Goal: Information Seeking & Learning: Learn about a topic

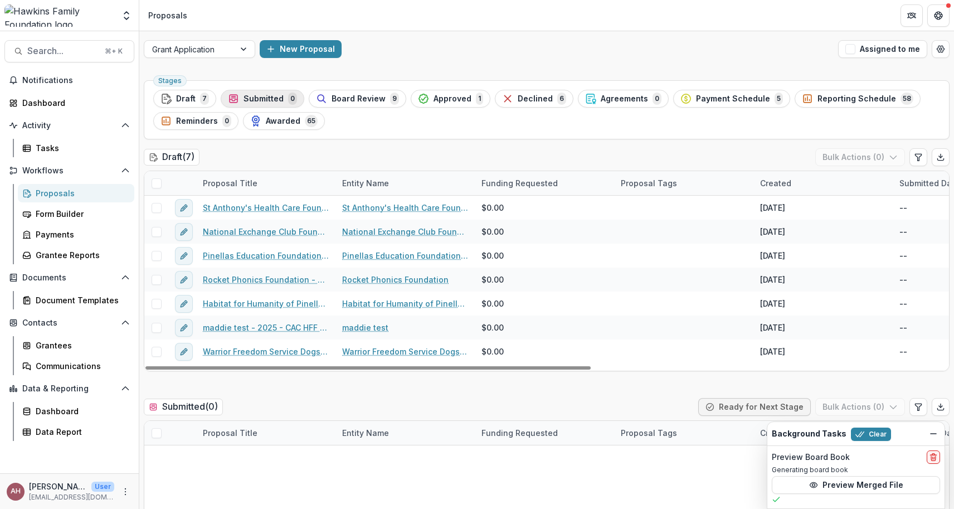
click at [249, 98] on span "Submitted" at bounding box center [263, 98] width 40 height 9
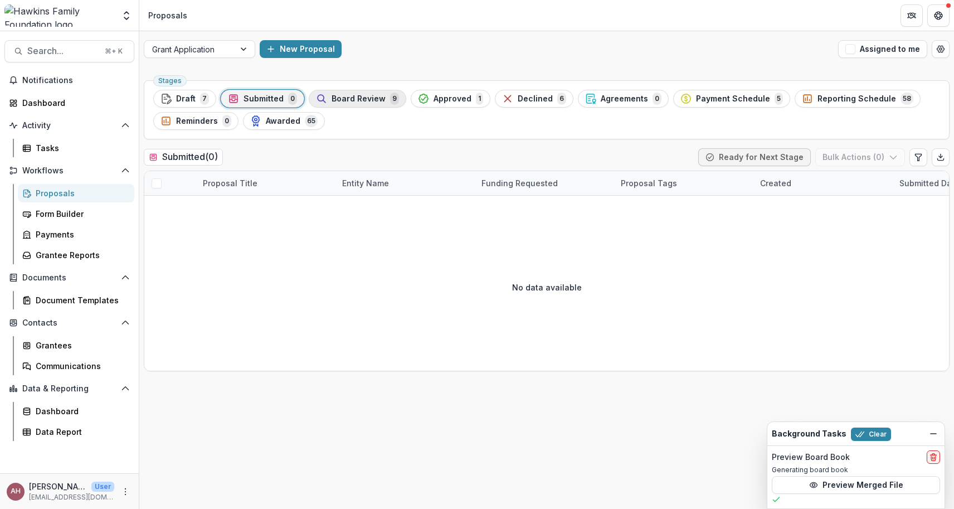
click at [352, 92] on div "Board Review 9" at bounding box center [357, 98] width 83 height 12
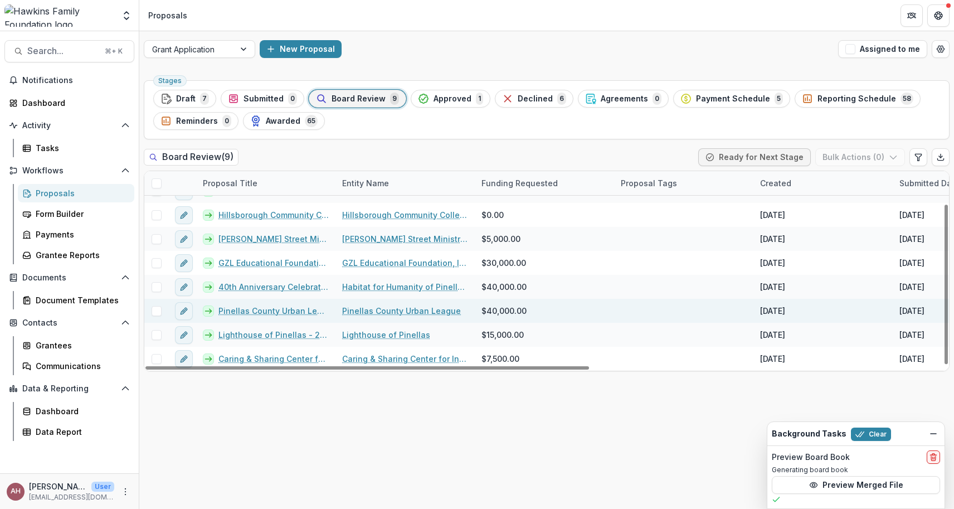
scroll to position [41, 0]
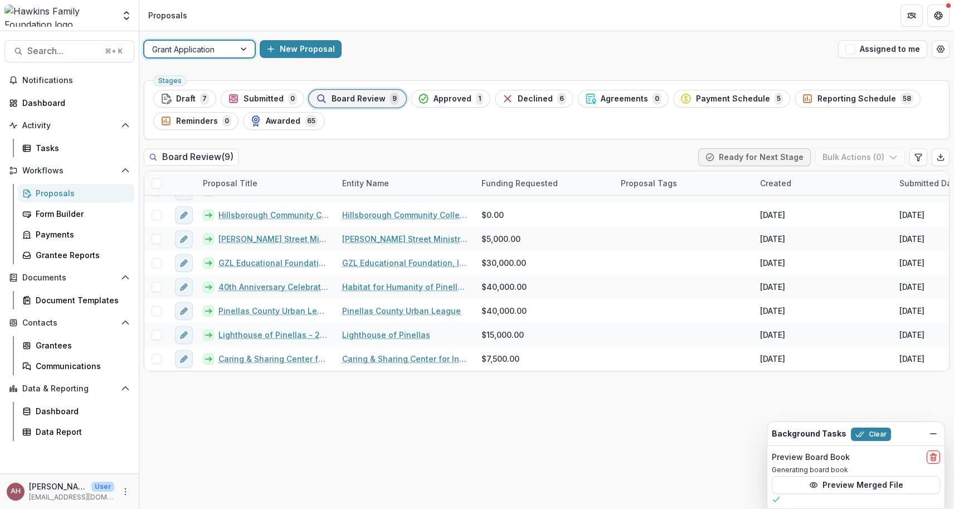
click at [243, 50] on div at bounding box center [245, 49] width 20 height 17
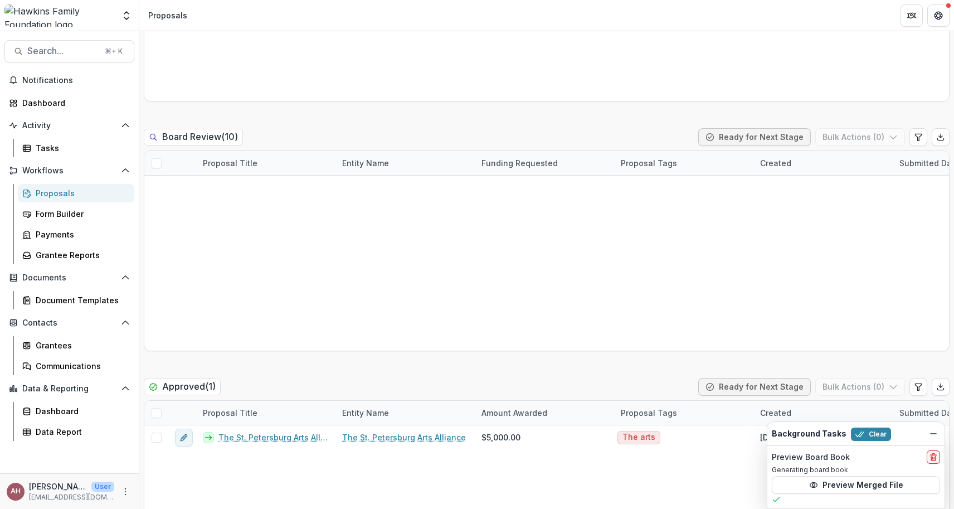
scroll to position [502, 0]
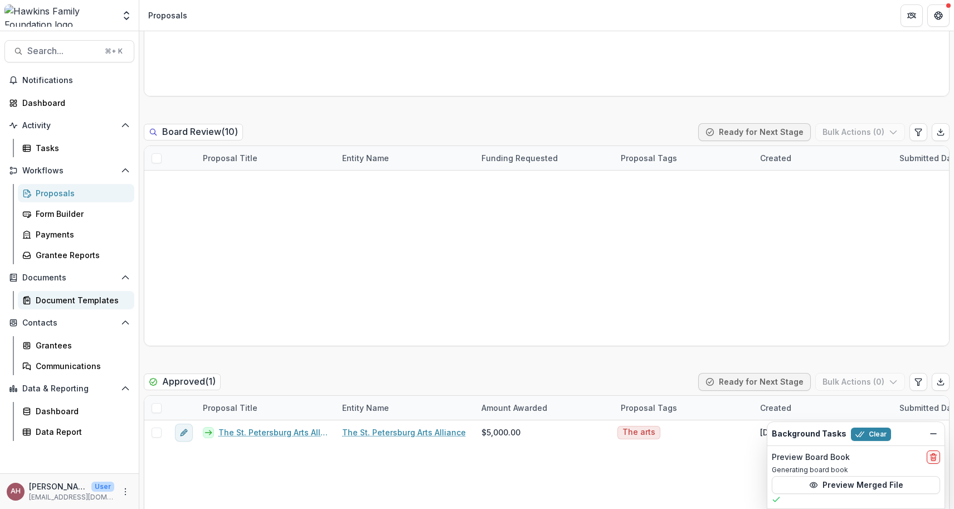
click at [63, 297] on div "Document Templates" at bounding box center [81, 300] width 90 height 12
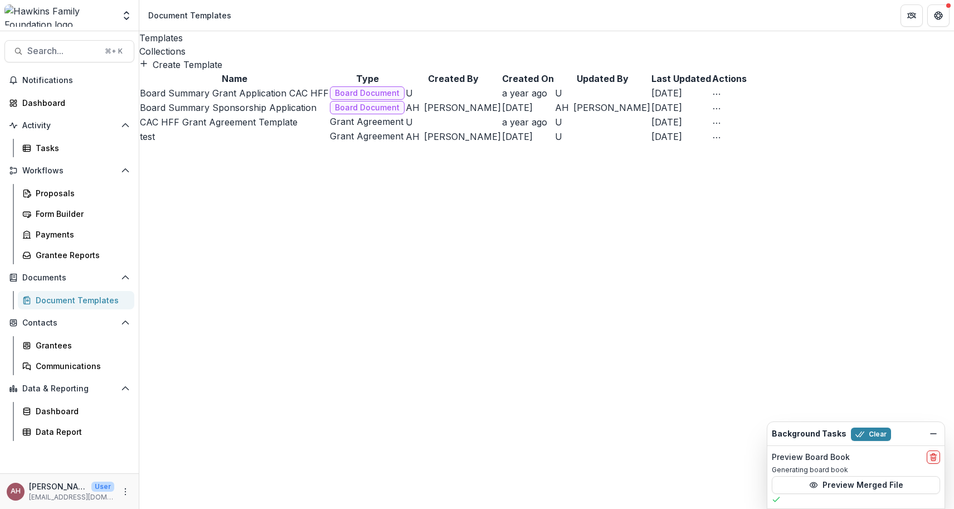
click at [220, 45] on div "Collections" at bounding box center [546, 51] width 814 height 13
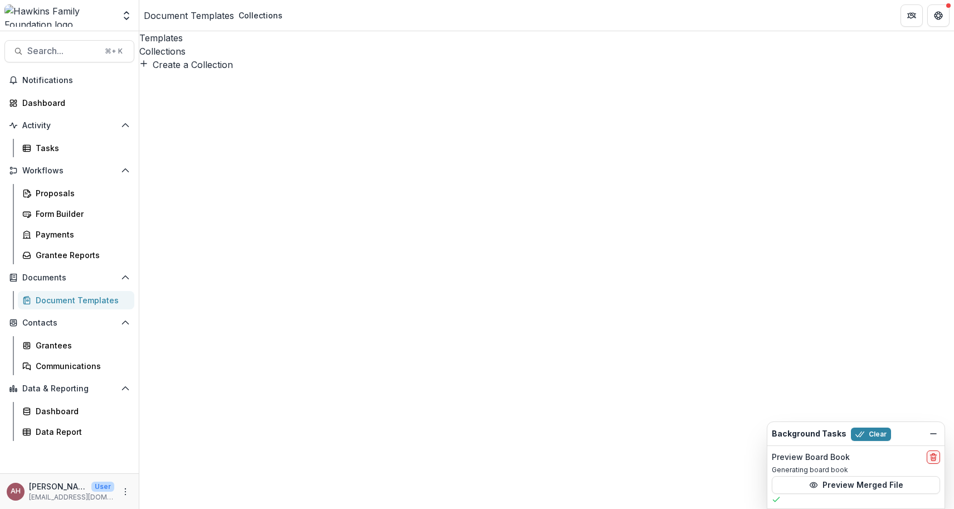
click at [221, 45] on div "Collections" at bounding box center [546, 51] width 814 height 13
click at [324, 89] on button "Preview Collection" at bounding box center [245, 79] width 158 height 18
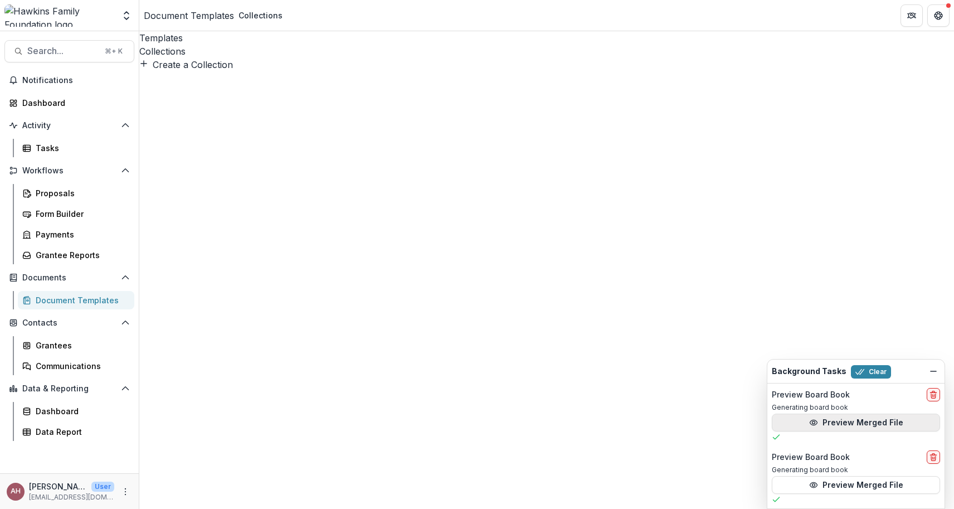
click at [854, 422] on button "Preview Merged File" at bounding box center [856, 422] width 168 height 18
click at [872, 487] on button "Preview Merged File" at bounding box center [856, 485] width 168 height 18
click at [274, 5] on header "Document Templates Collections" at bounding box center [546, 15] width 814 height 31
click at [274, 4] on header "Document Templates Collections" at bounding box center [546, 15] width 814 height 31
